Goal: Transaction & Acquisition: Purchase product/service

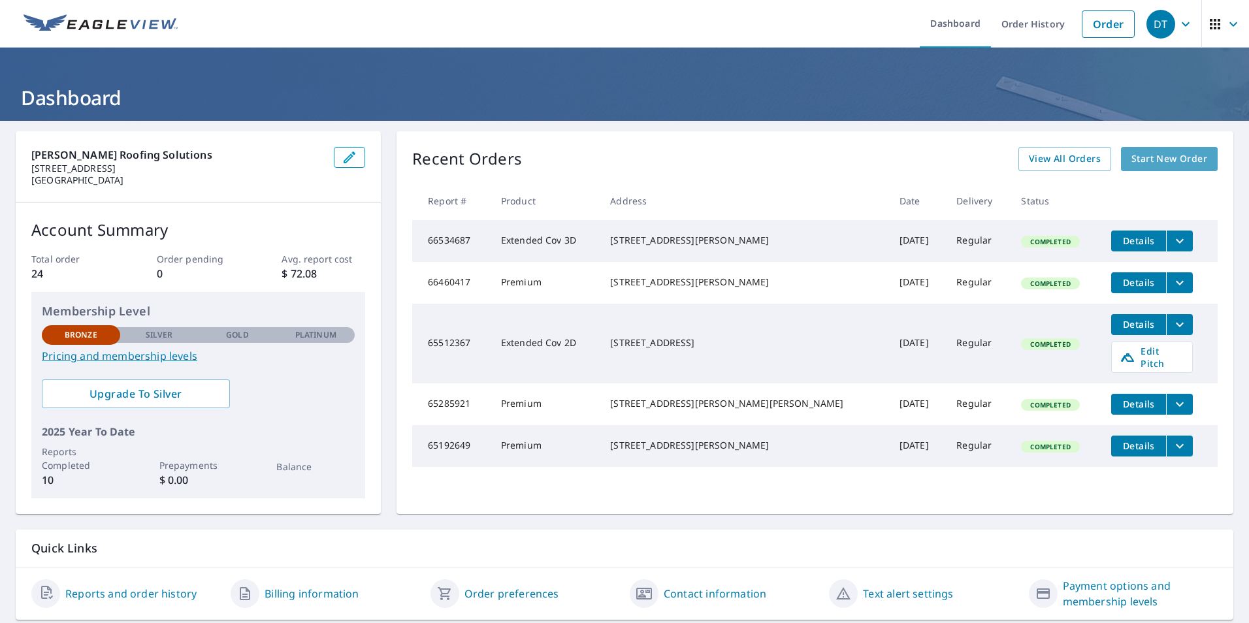
click at [1132, 157] on span "Start New Order" at bounding box center [1170, 159] width 76 height 16
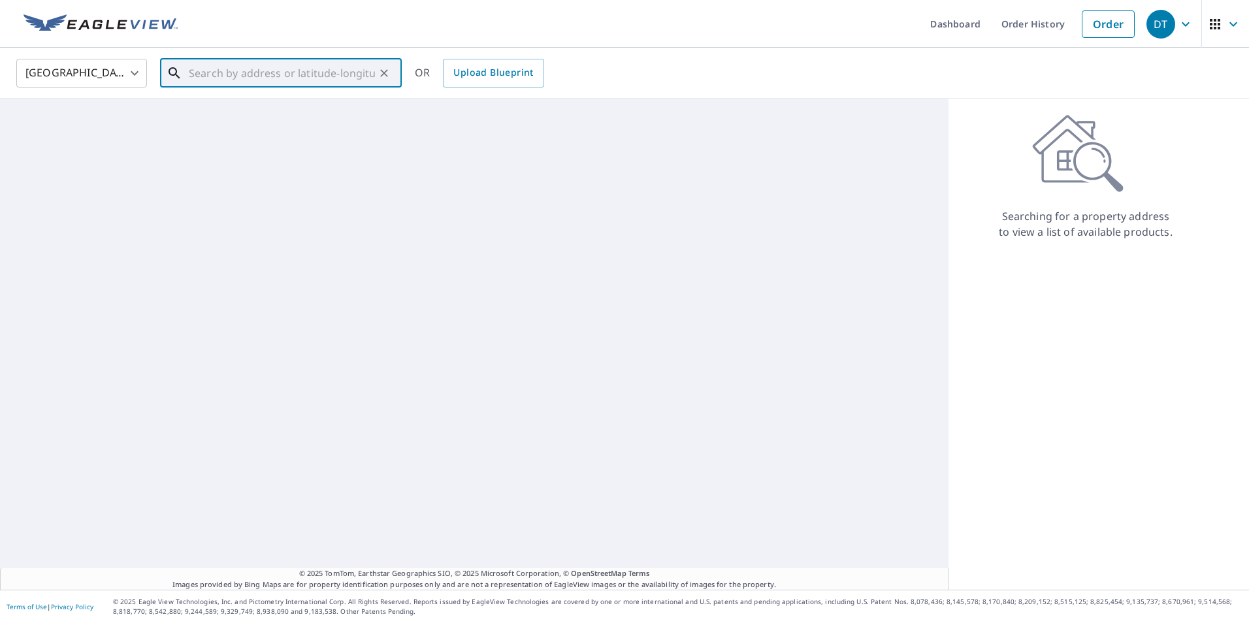
click at [238, 80] on input "text" at bounding box center [282, 73] width 186 height 37
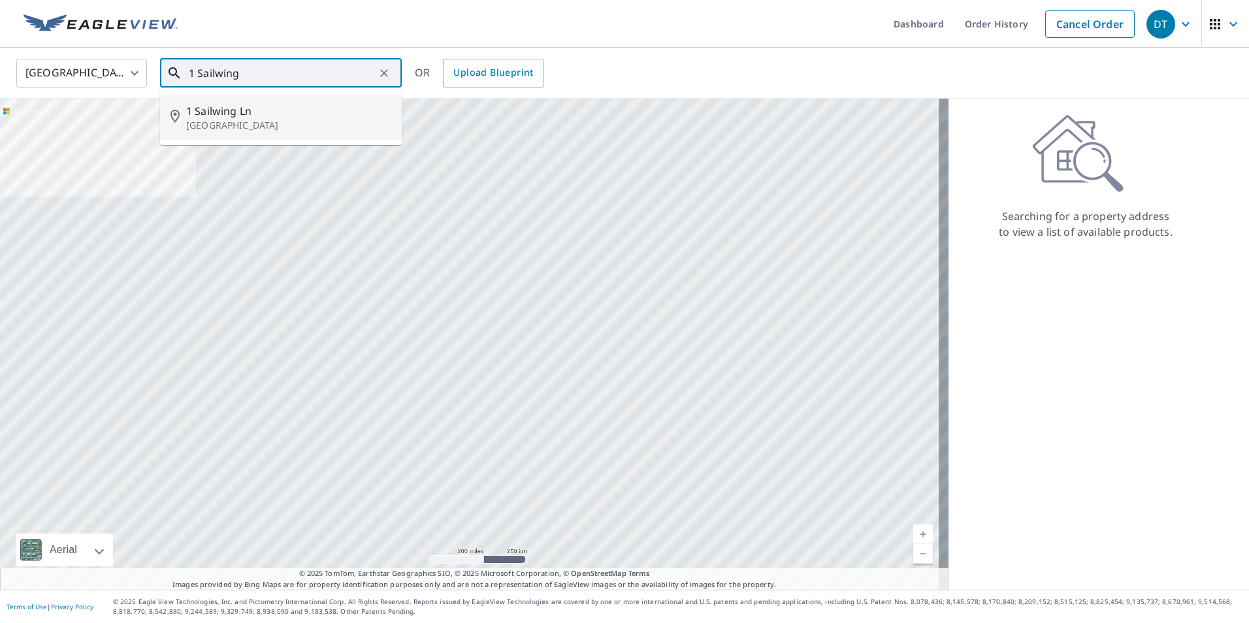
click at [270, 109] on span "1 Sailwing Ln" at bounding box center [288, 111] width 205 height 16
type input "[STREET_ADDRESS]"
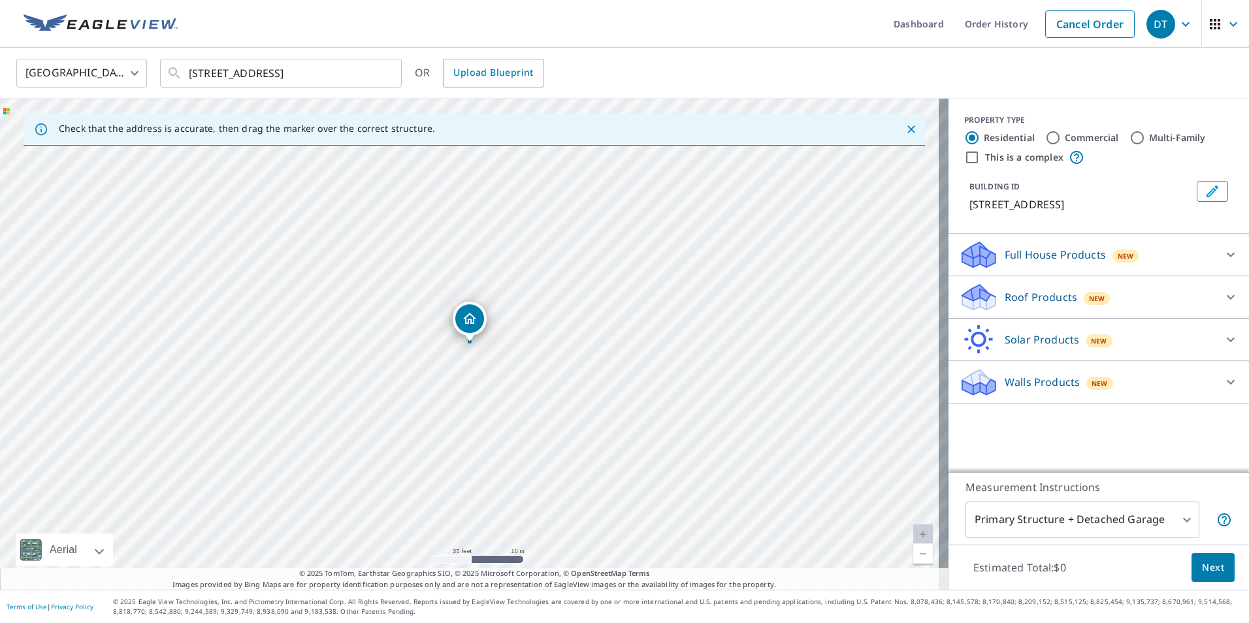
click at [1114, 290] on div "Roof Products New" at bounding box center [1087, 297] width 256 height 31
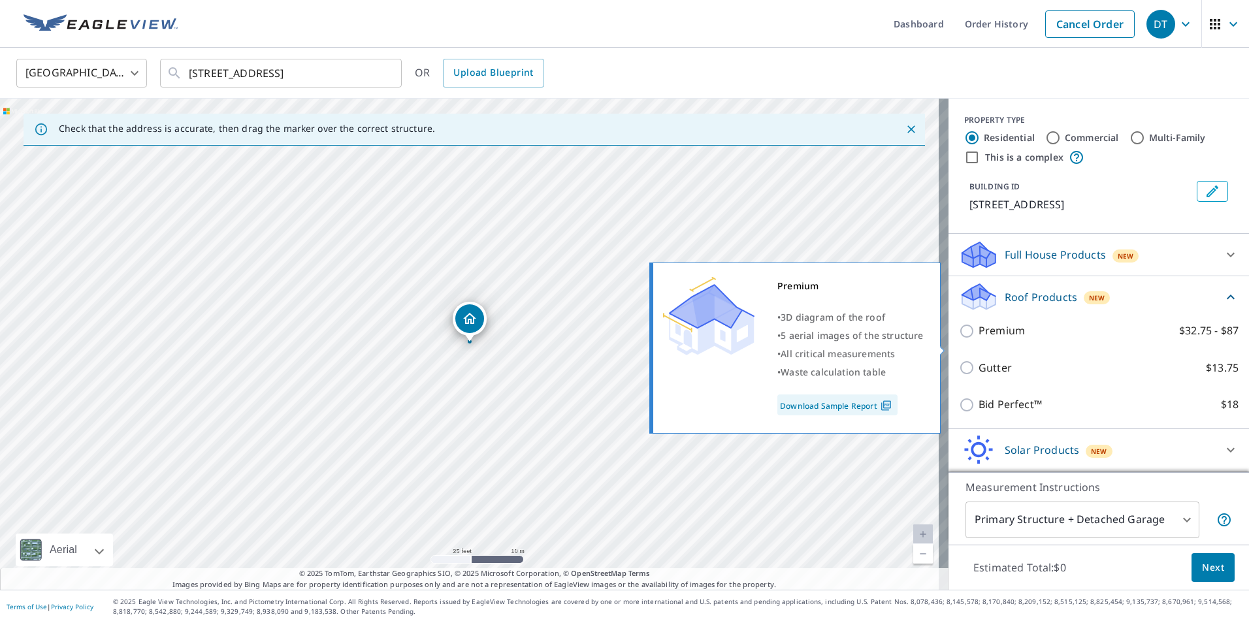
click at [959, 339] on input "Premium $32.75 - $87" at bounding box center [969, 331] width 20 height 16
checkbox input "true"
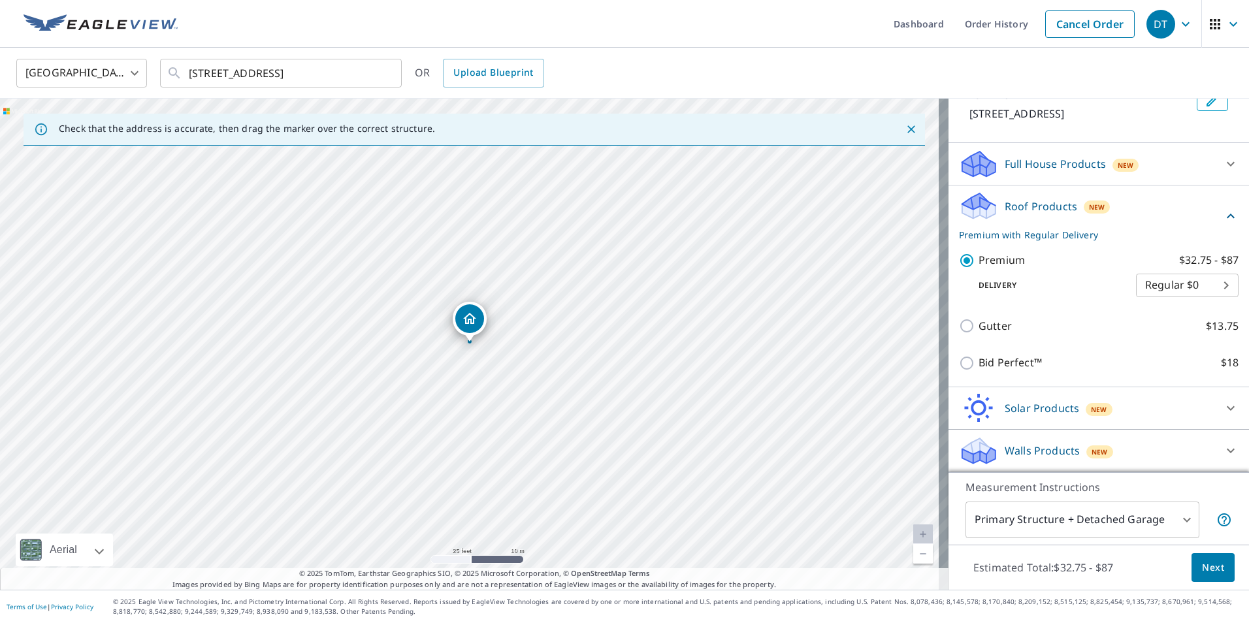
scroll to position [106, 0]
click at [1192, 566] on button "Next" at bounding box center [1213, 567] width 43 height 29
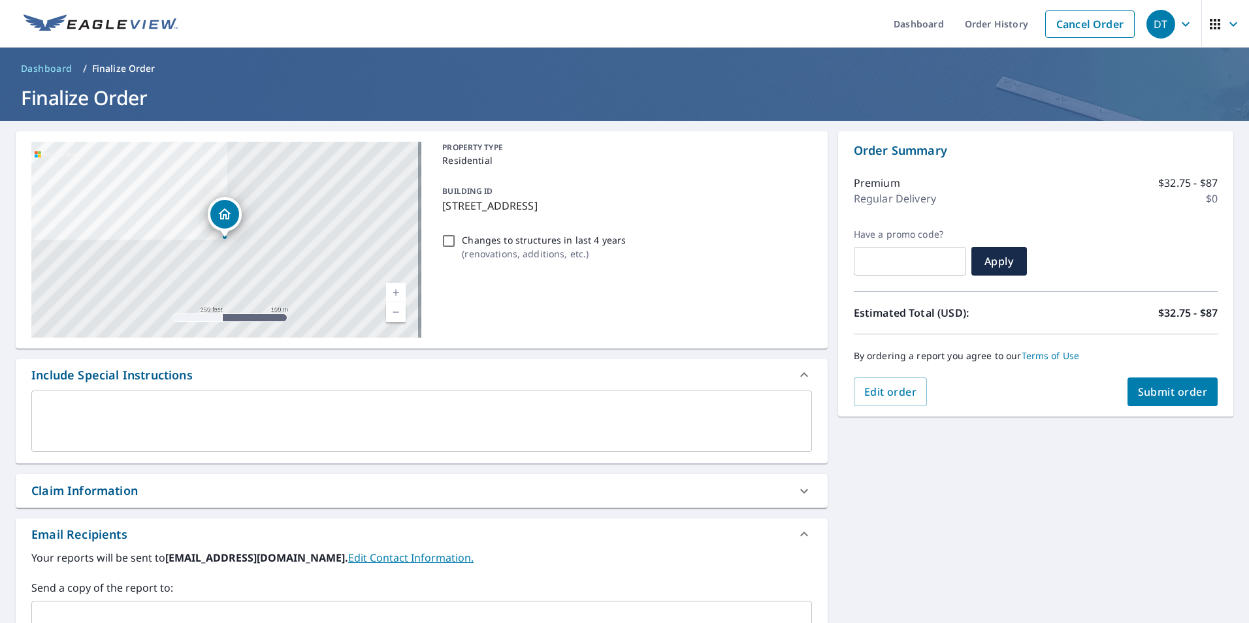
click at [1163, 394] on span "Submit order" at bounding box center [1173, 392] width 70 height 14
